Goal: Information Seeking & Learning: Find specific page/section

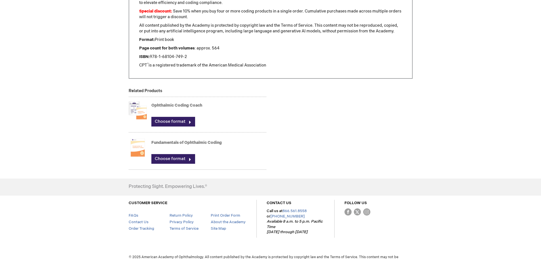
scroll to position [421, 0]
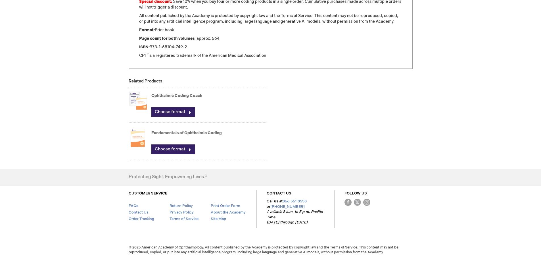
click at [172, 95] on link "Ophthalmic Coding Coach" at bounding box center [176, 95] width 51 height 5
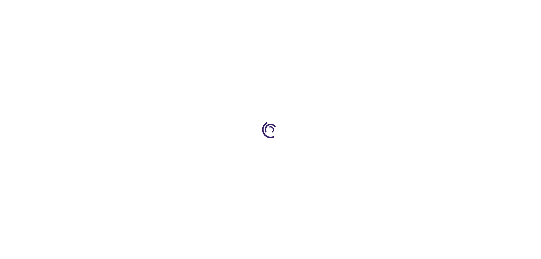
type input "0"
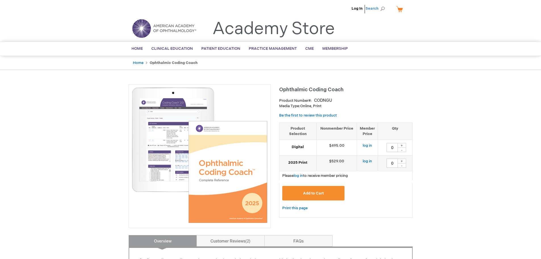
click at [381, 8] on span "Search" at bounding box center [376, 8] width 22 height 11
type input "Retinal Clinic Reference Manual"
click at [380, 4] on button "Search" at bounding box center [382, 8] width 5 height 9
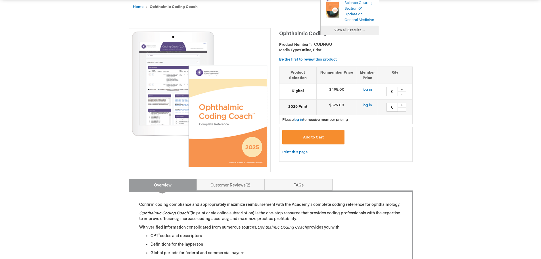
scroll to position [56, 0]
click at [359, 35] on link "View all 5 results →" at bounding box center [350, 29] width 58 height 9
click at [357, 32] on span "View all 5 results →" at bounding box center [349, 30] width 31 height 4
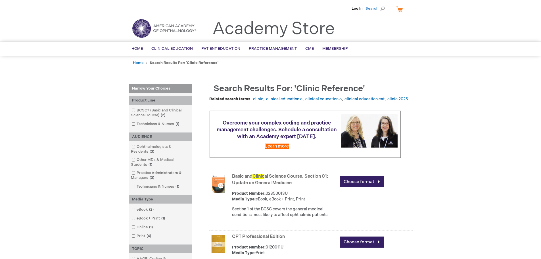
click at [381, 10] on span "Search" at bounding box center [376, 8] width 22 height 11
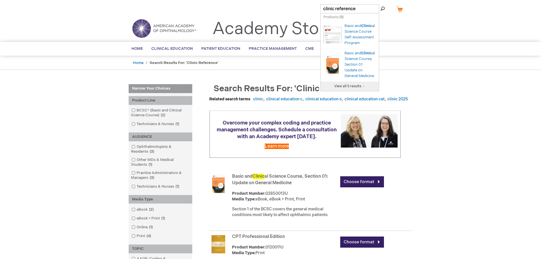
drag, startPoint x: 359, startPoint y: 9, endPoint x: 282, endPoint y: 9, distance: 77.8
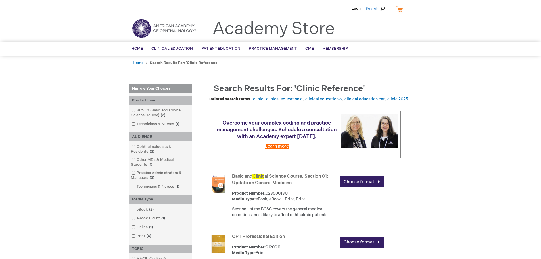
click at [370, 9] on span "Search" at bounding box center [376, 8] width 22 height 11
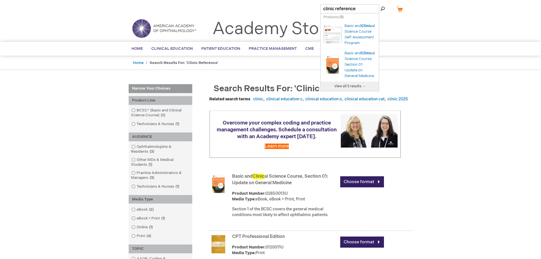
click at [363, 9] on input "clinic reference" at bounding box center [349, 8] width 59 height 9
paste input "Retina Reference Manual: An Essential Guide for Allied Ophthalmic Personn"
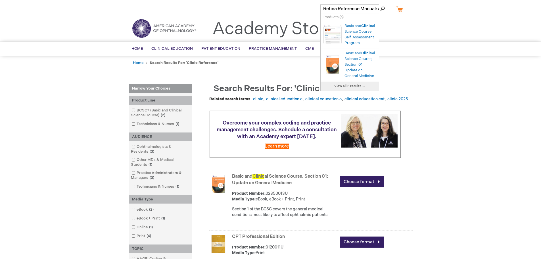
scroll to position [0, 109]
click at [380, 4] on button "Search" at bounding box center [382, 8] width 5 height 9
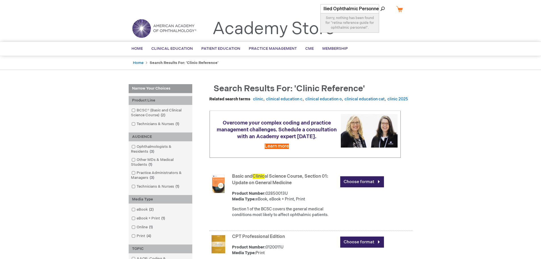
type input "Retina Reference Manual: An Essential Guide for Allied Ophthalmic Personne"
